Goal: Complete application form

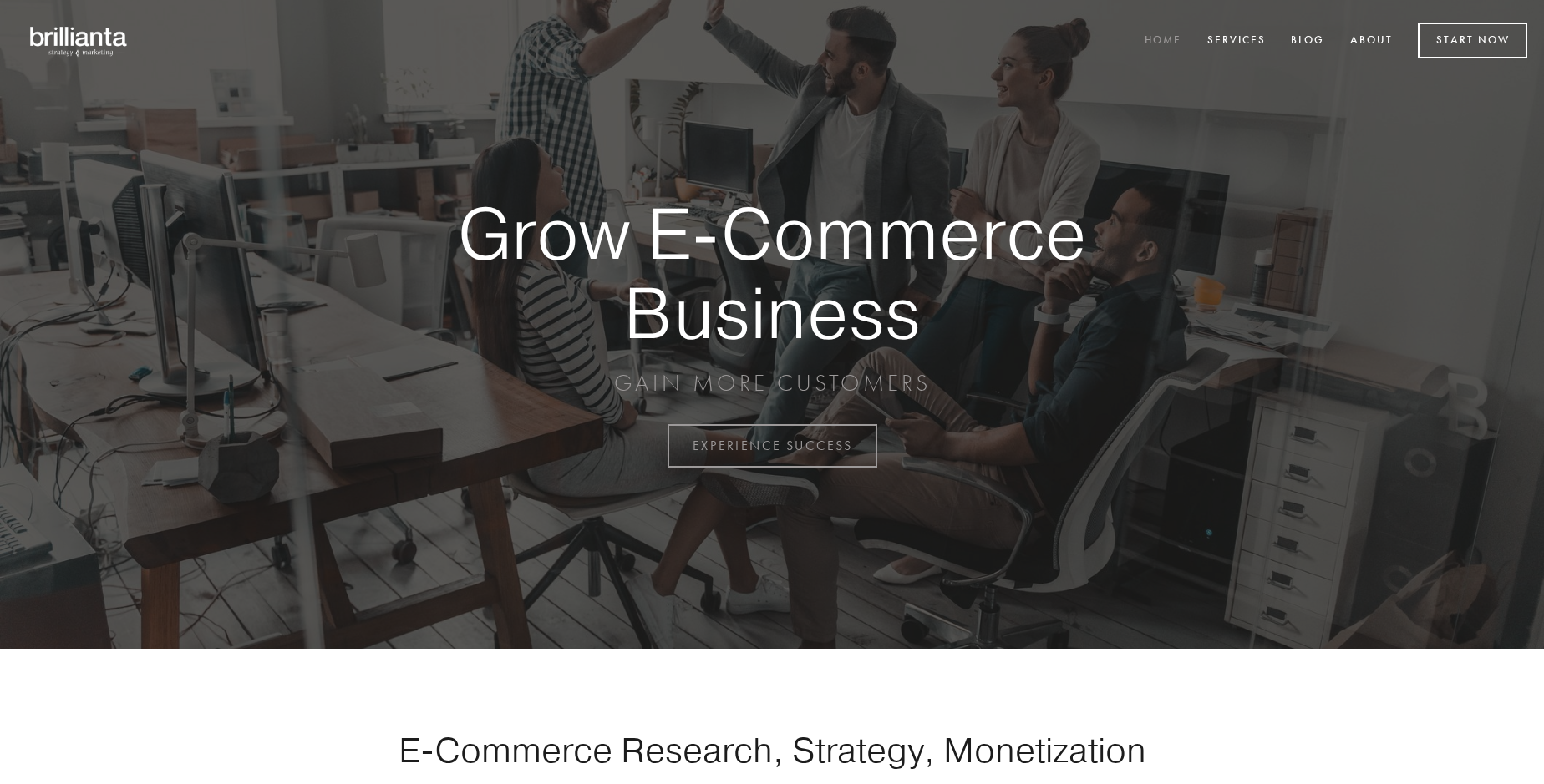
scroll to position [4376, 0]
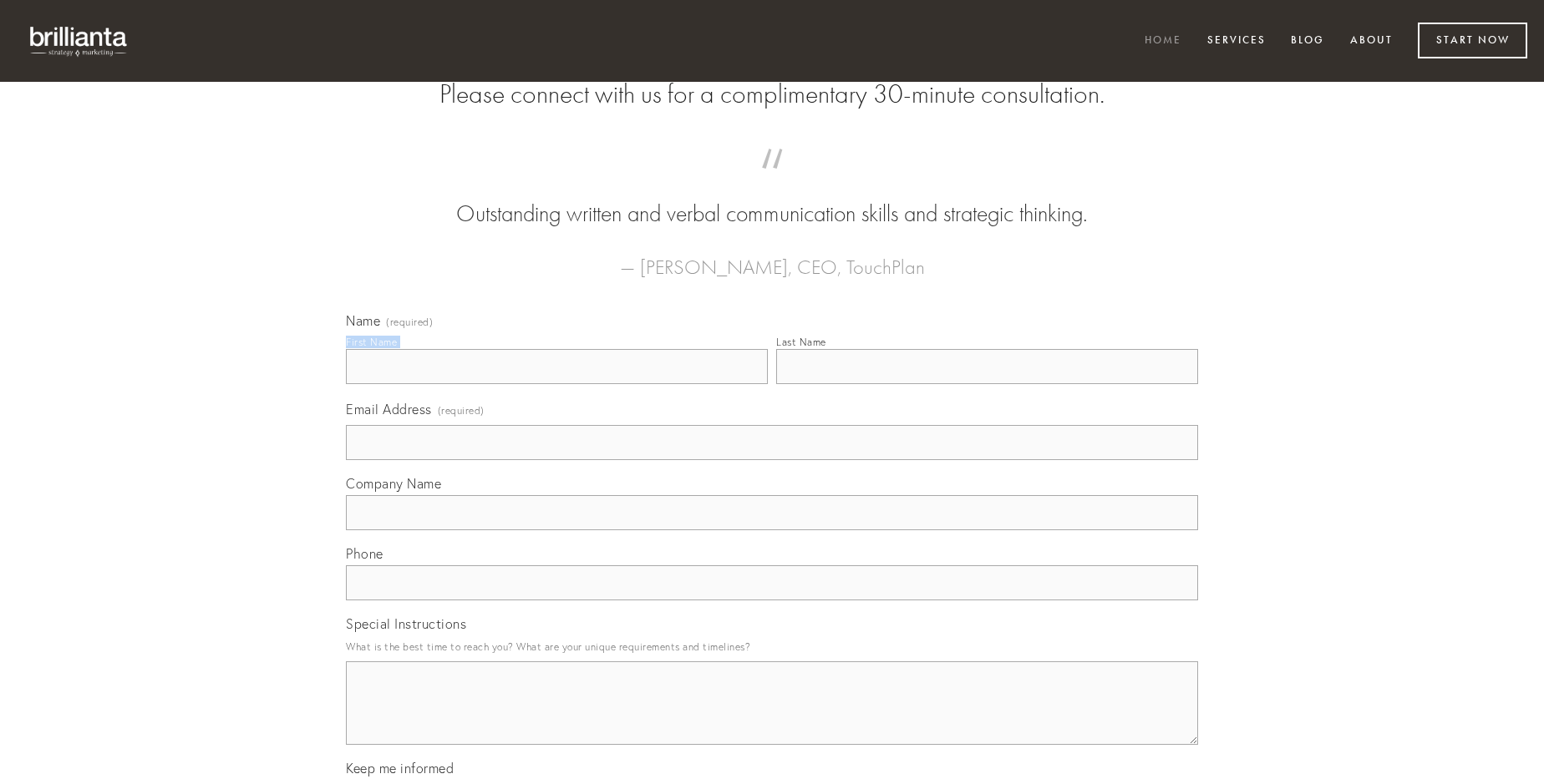
type input "[PERSON_NAME]"
click at [986, 384] on input "Last Name" at bounding box center [987, 366] width 422 height 35
type input "[PERSON_NAME]"
click at [772, 460] on input "Email Address (required)" at bounding box center [772, 443] width 852 height 35
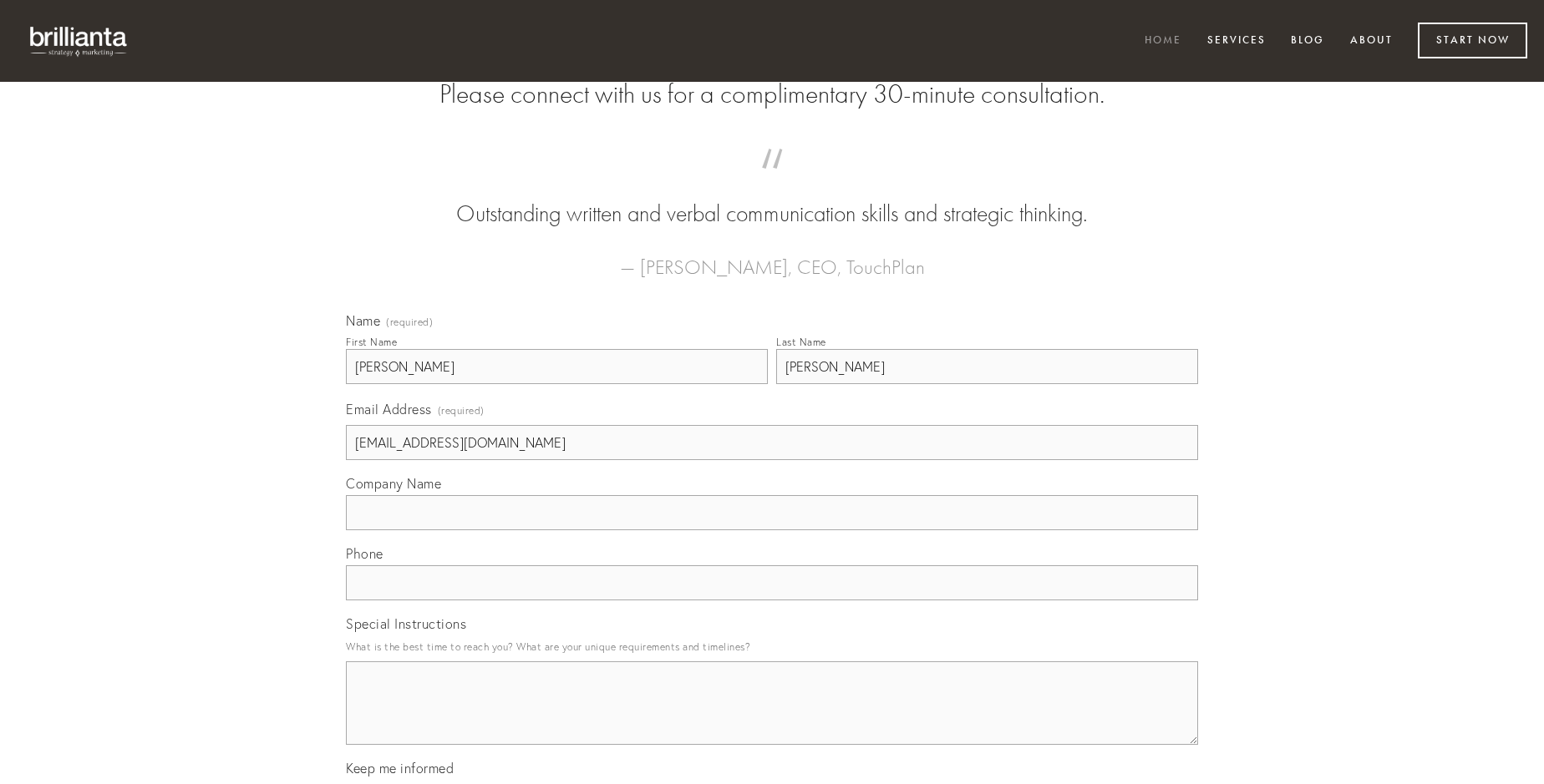
type input "[EMAIL_ADDRESS][DOMAIN_NAME]"
click at [772, 530] on input "Company Name" at bounding box center [772, 512] width 852 height 35
type input "carbo"
click at [772, 600] on input "text" at bounding box center [772, 582] width 852 height 35
click at [772, 718] on textarea "Special Instructions" at bounding box center [772, 703] width 852 height 83
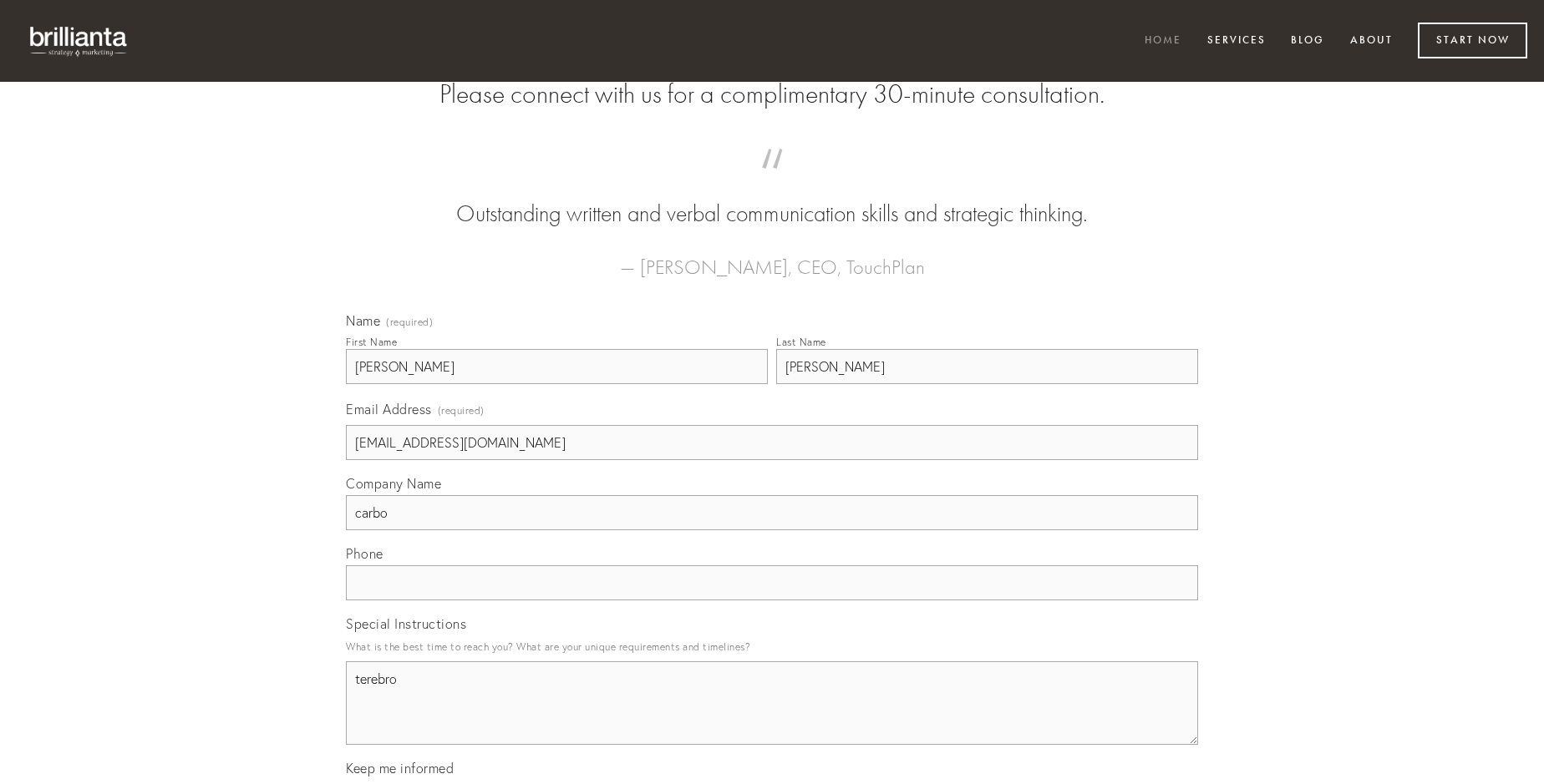
type textarea "terebro"
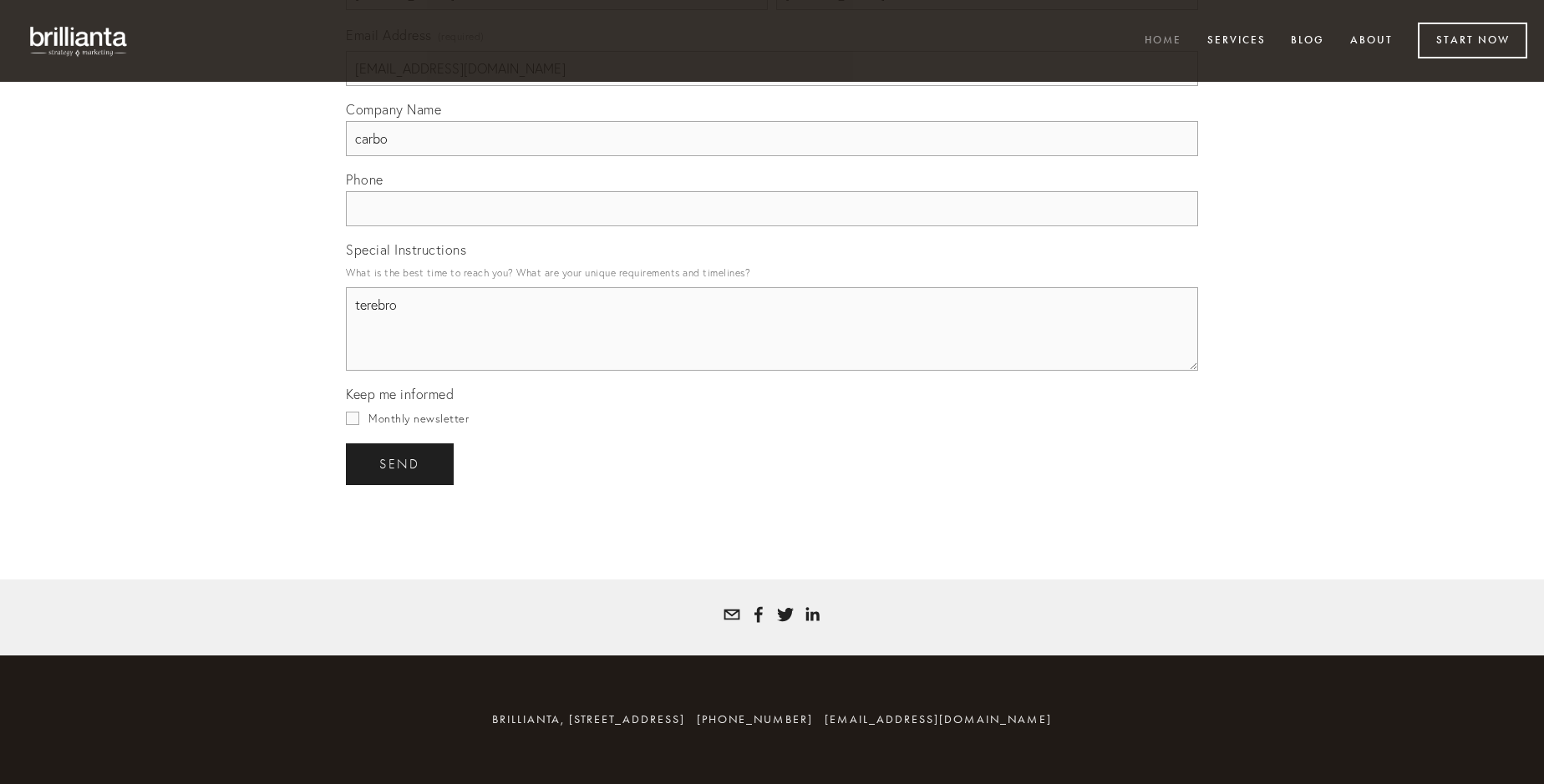
click at [401, 463] on span "send" at bounding box center [400, 464] width 41 height 15
